Goal: Find specific page/section: Find specific page/section

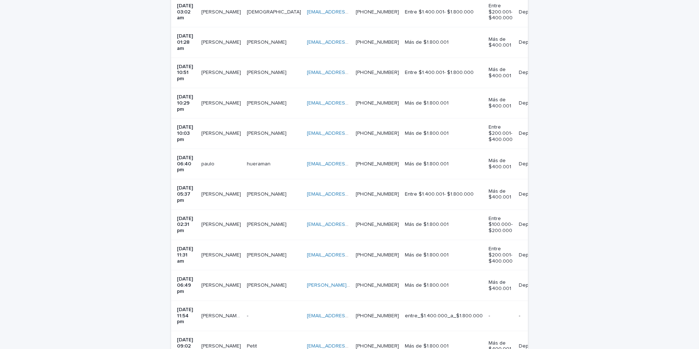
scroll to position [479, 0]
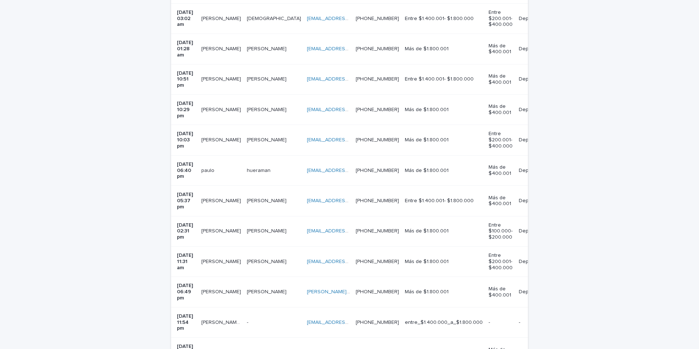
click at [350, 198] on p at bounding box center [328, 201] width 43 height 6
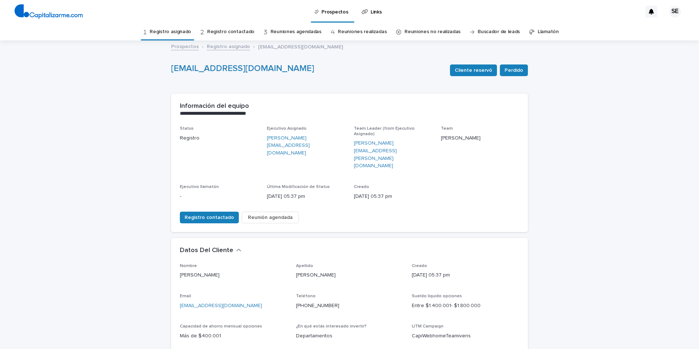
click at [173, 31] on link "Registro asignado" at bounding box center [171, 31] width 42 height 17
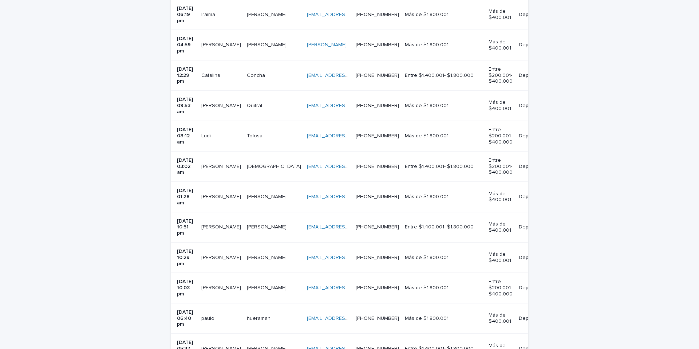
scroll to position [335, 0]
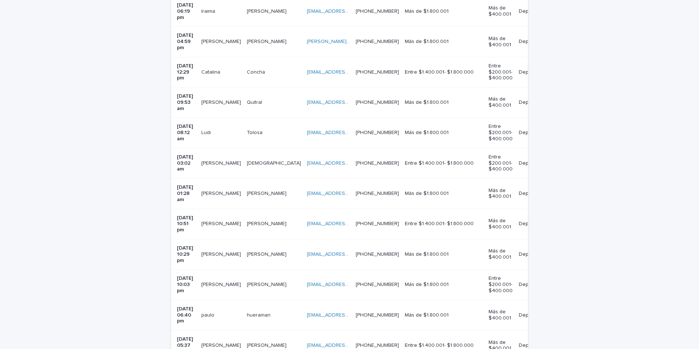
click at [232, 342] on p at bounding box center [221, 345] width 40 height 6
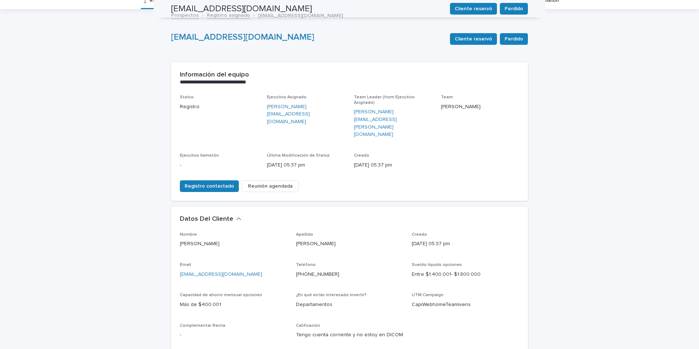
scroll to position [23, 0]
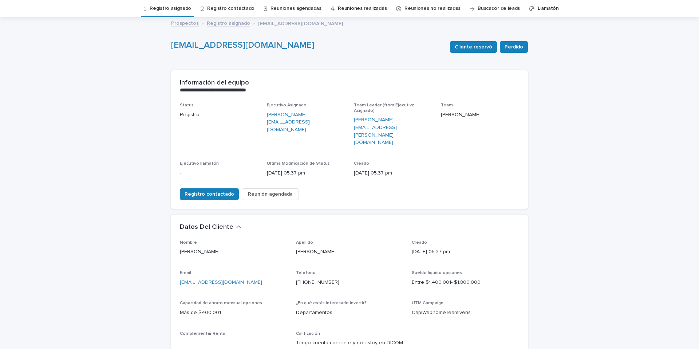
click at [176, 6] on link "Registro asignado" at bounding box center [171, 8] width 42 height 17
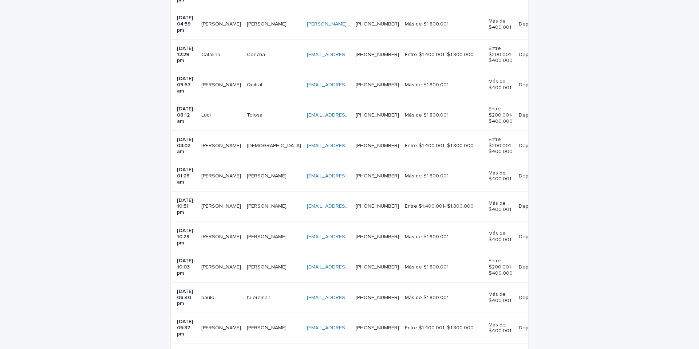
scroll to position [360, 0]
